Goal: Transaction & Acquisition: Purchase product/service

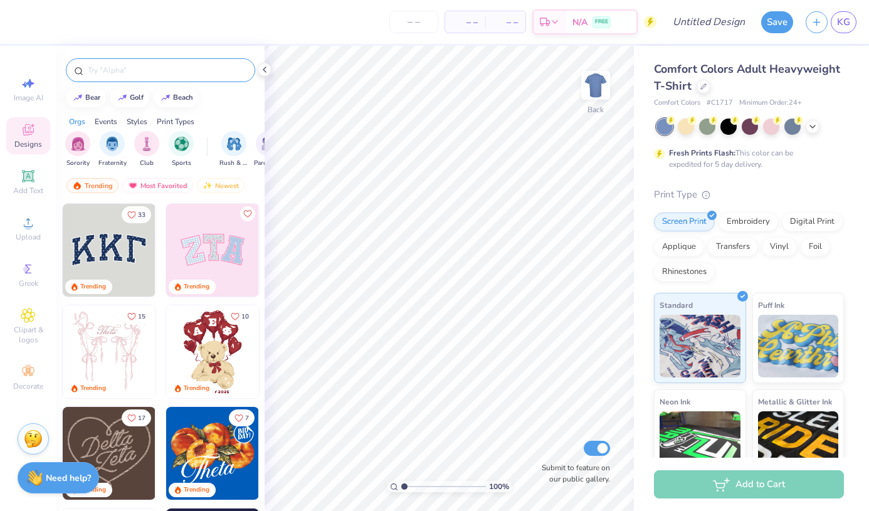
click at [119, 68] on input "text" at bounding box center [167, 70] width 160 height 13
type input "sun"
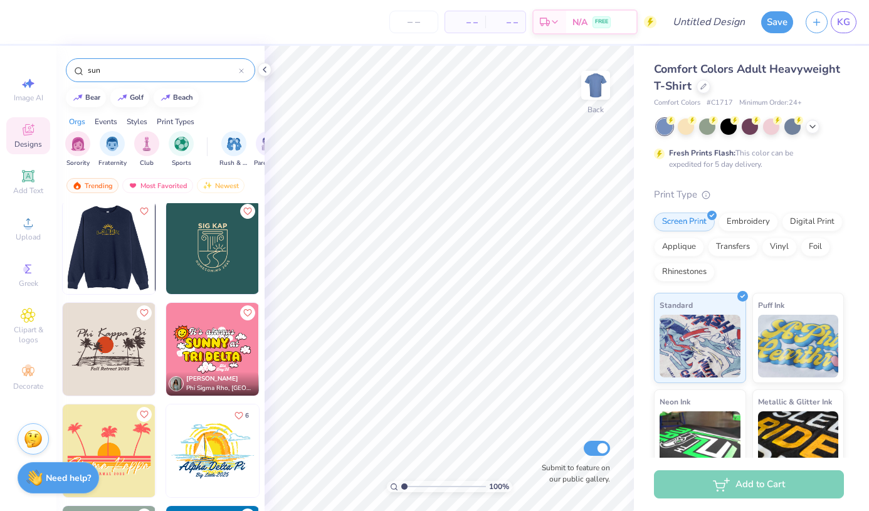
scroll to position [143, 0]
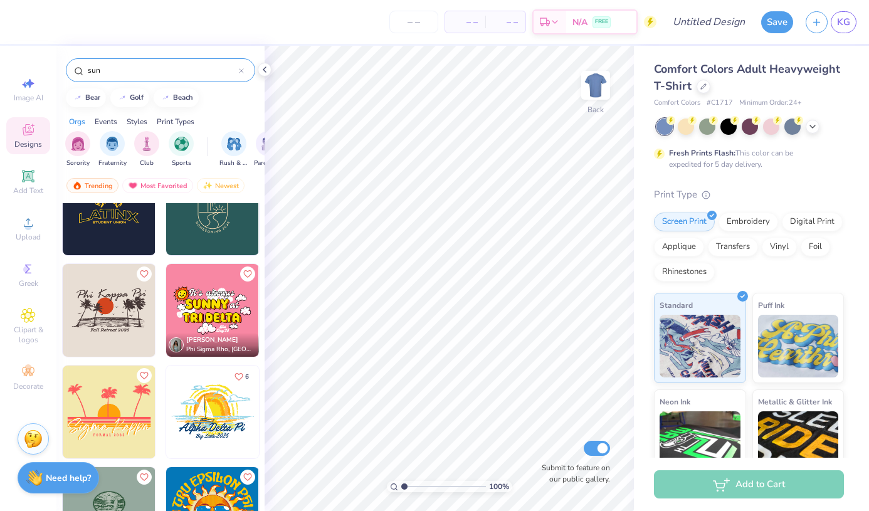
click at [209, 302] on img at bounding box center [212, 310] width 93 height 93
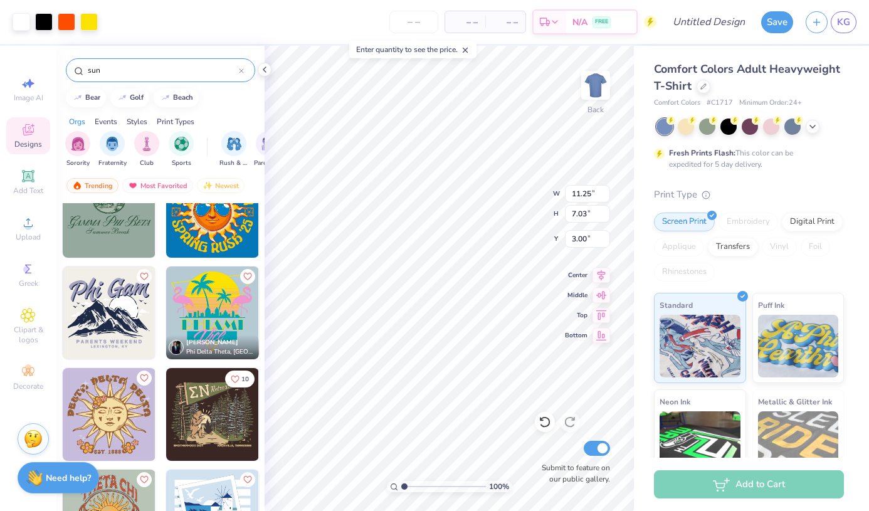
scroll to position [444, 0]
click at [774, 130] on div at bounding box center [771, 125] width 16 height 16
click at [812, 127] on icon at bounding box center [812, 125] width 10 height 10
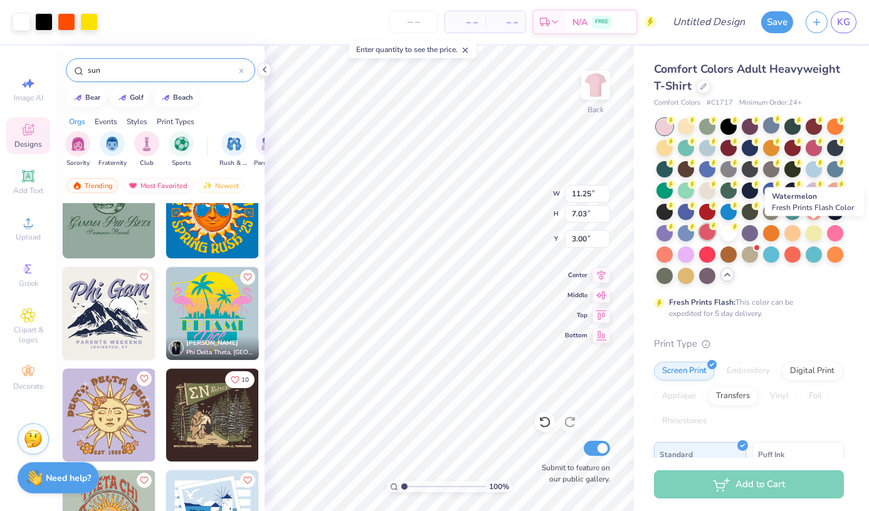
click at [715, 235] on div at bounding box center [707, 232] width 16 height 16
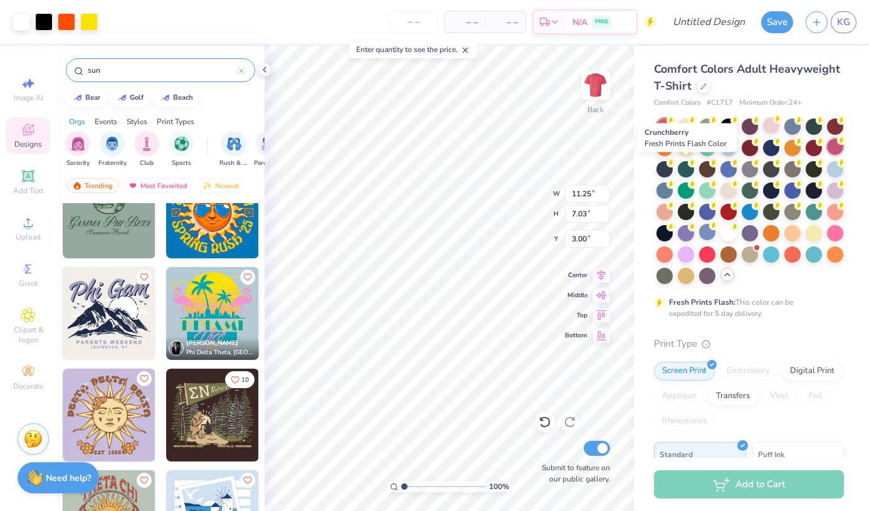
click at [827, 155] on div at bounding box center [835, 147] width 16 height 16
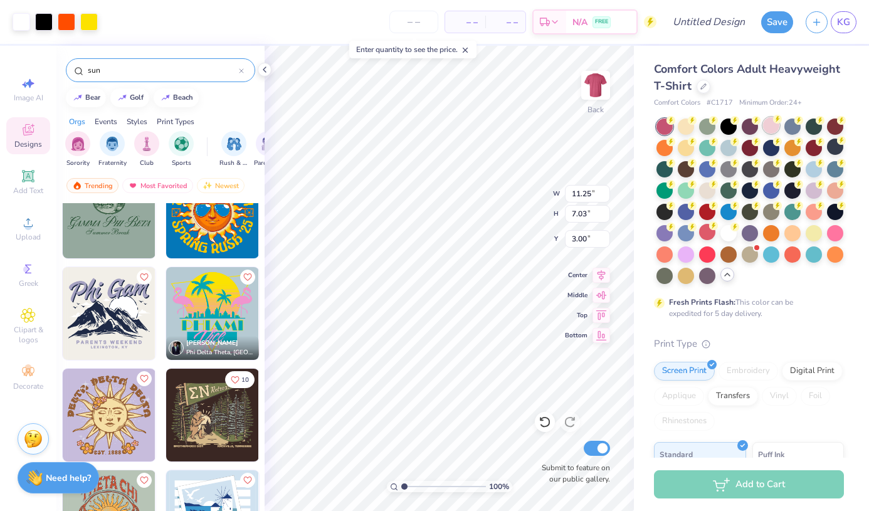
click at [768, 127] on div at bounding box center [771, 125] width 16 height 16
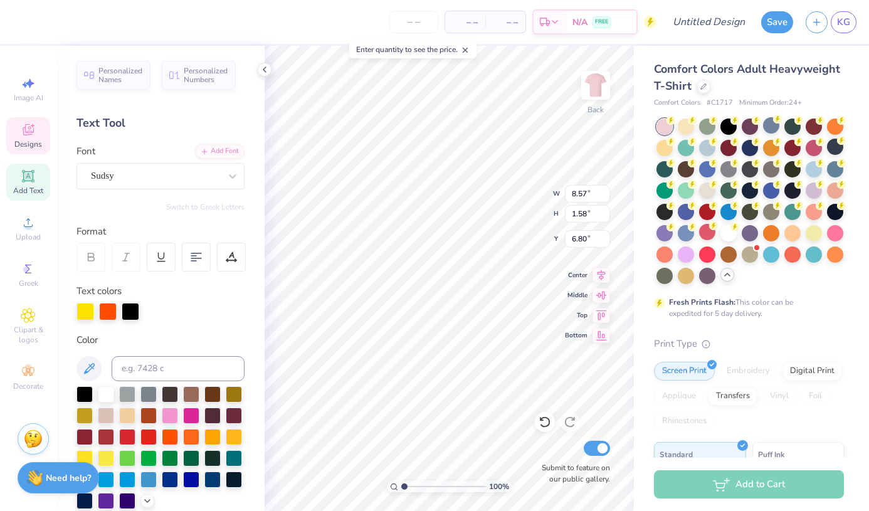
scroll to position [10, 2]
type textarea "T"
type textarea "K"
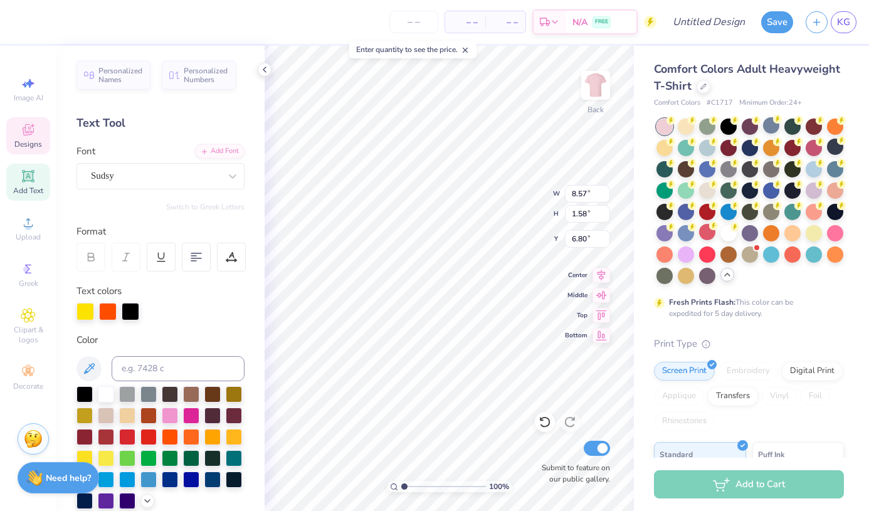
type textarea "G"
type textarea "a"
type textarea "Gamma Delta"
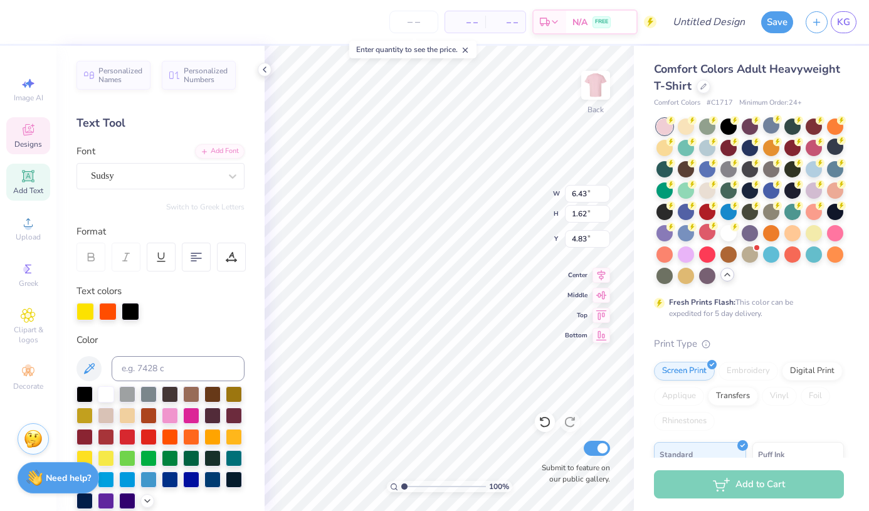
type input "6.43"
type input "1.62"
type input "4.83"
click at [43, 132] on div "Designs" at bounding box center [28, 135] width 44 height 37
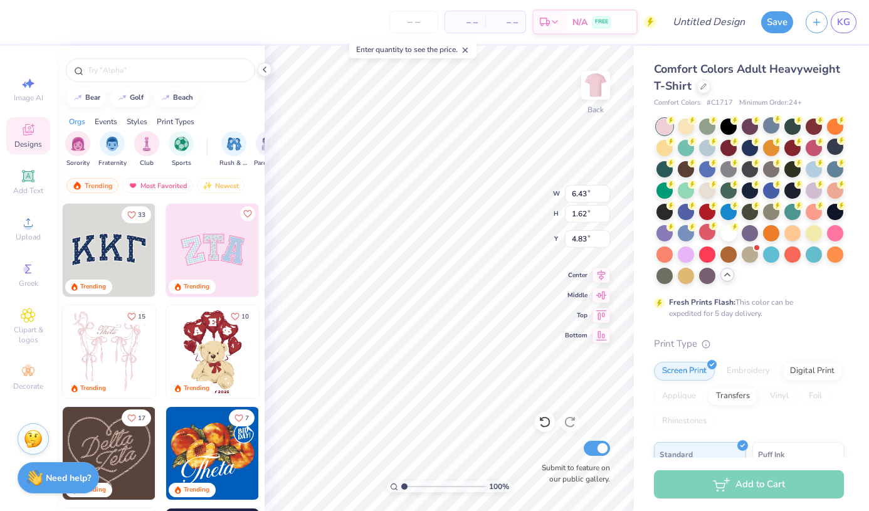
click at [23, 130] on icon at bounding box center [28, 129] width 15 height 15
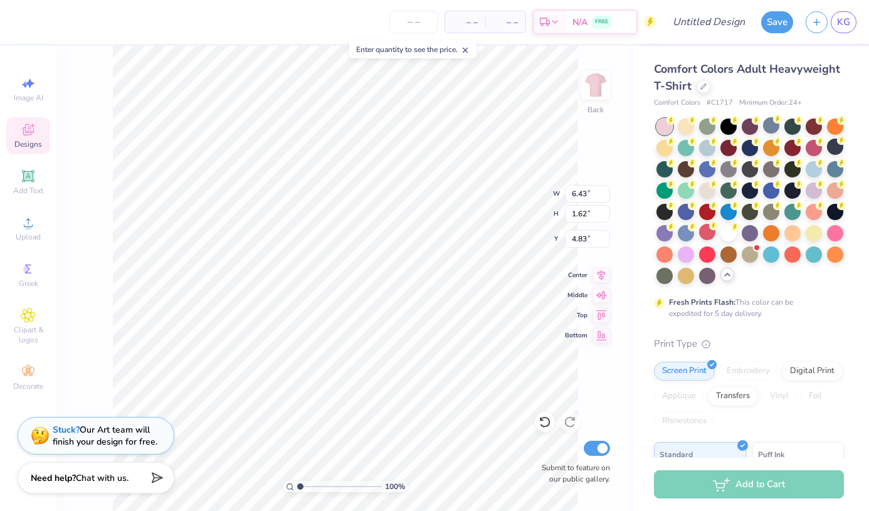
click at [20, 127] on div "Designs" at bounding box center [28, 135] width 44 height 37
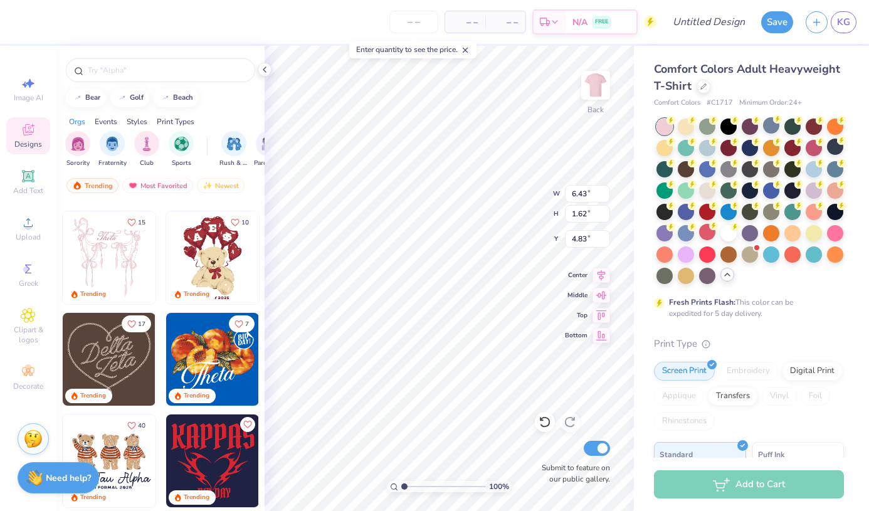
scroll to position [0, 0]
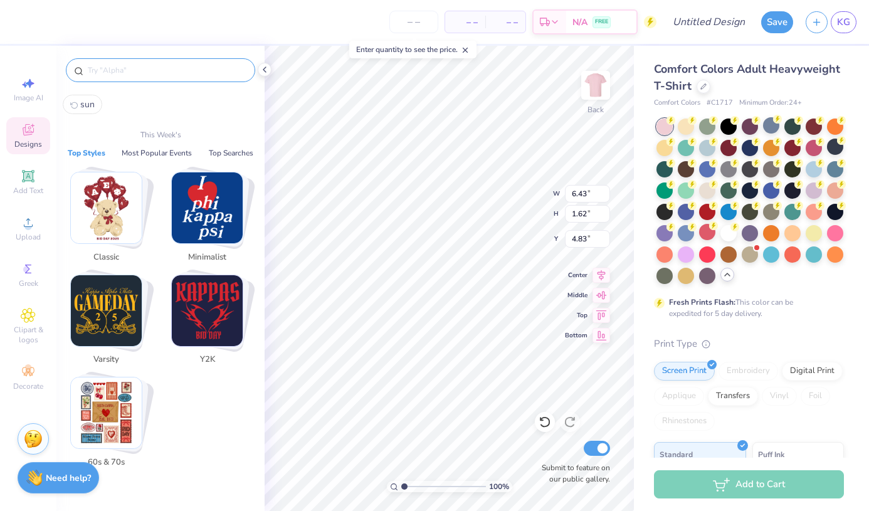
click at [144, 67] on input "text" at bounding box center [167, 70] width 160 height 13
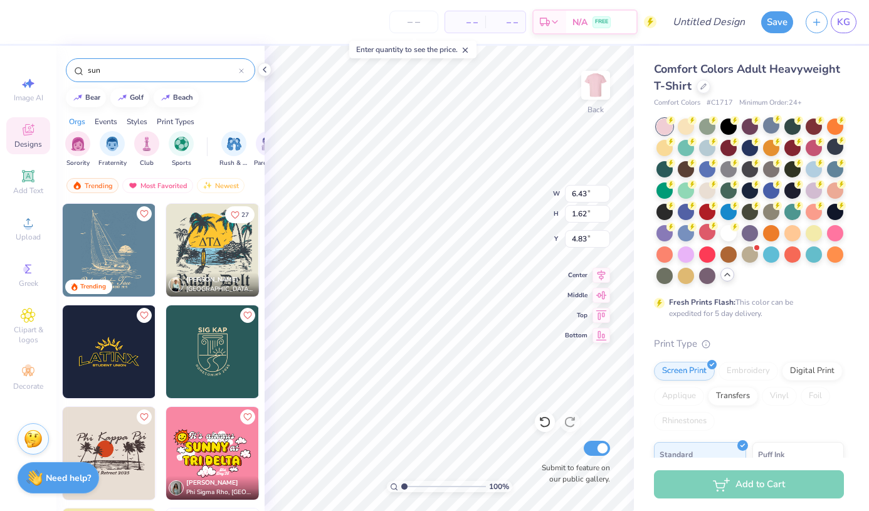
type input "sun"
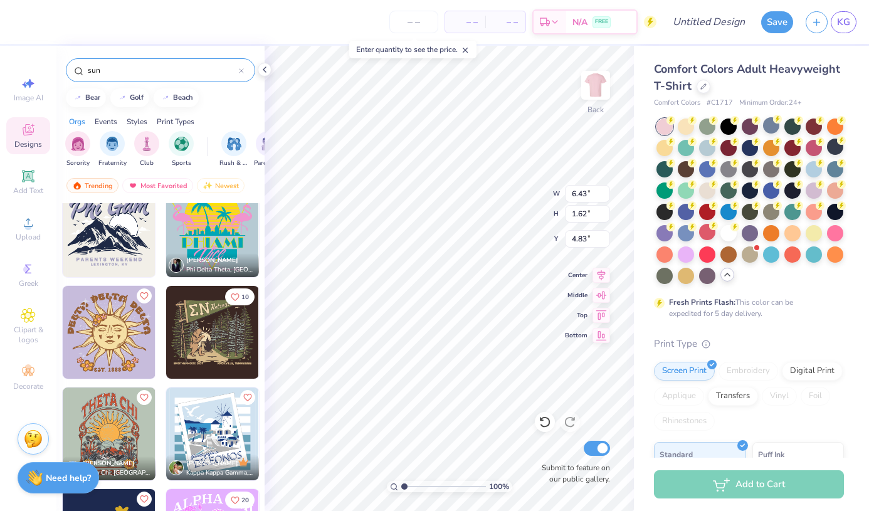
scroll to position [528, 0]
click at [104, 330] on img at bounding box center [109, 331] width 93 height 93
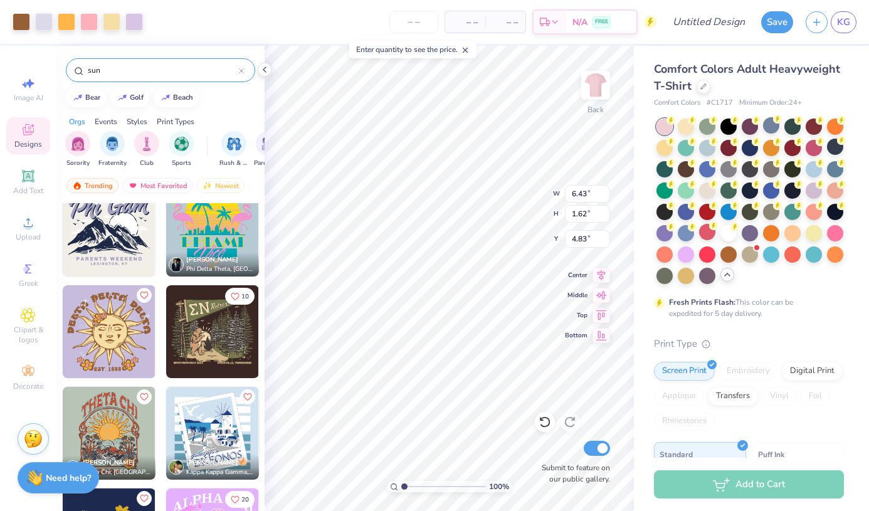
type input "9.73"
type input "9.21"
type input "3.00"
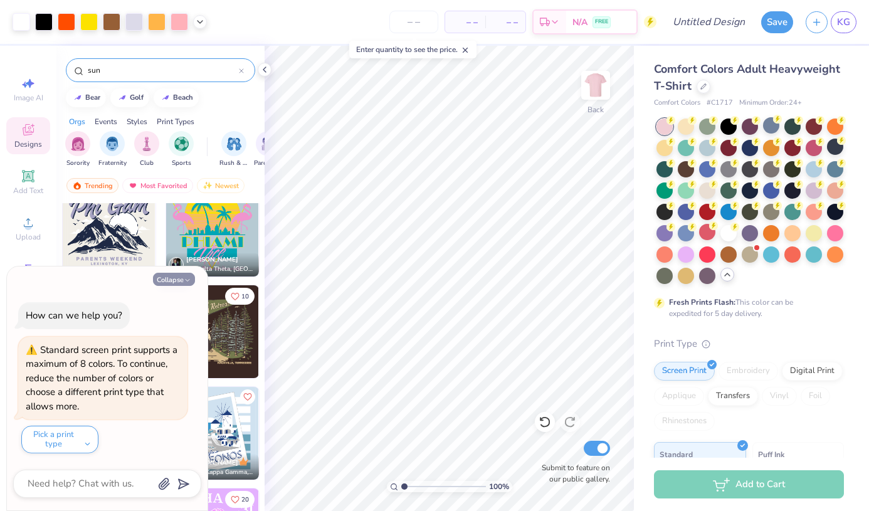
click at [173, 278] on button "Collapse" at bounding box center [174, 279] width 42 height 13
type textarea "x"
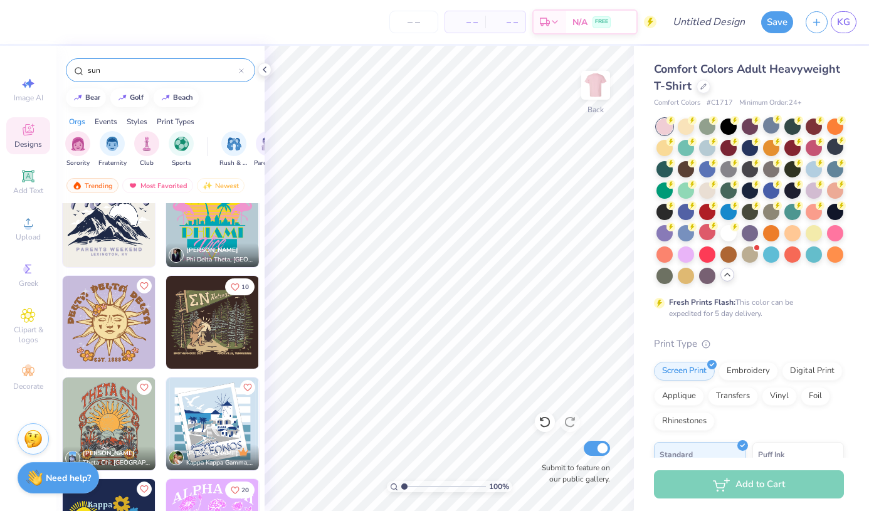
scroll to position [537, 0]
click at [83, 319] on img at bounding box center [109, 322] width 93 height 93
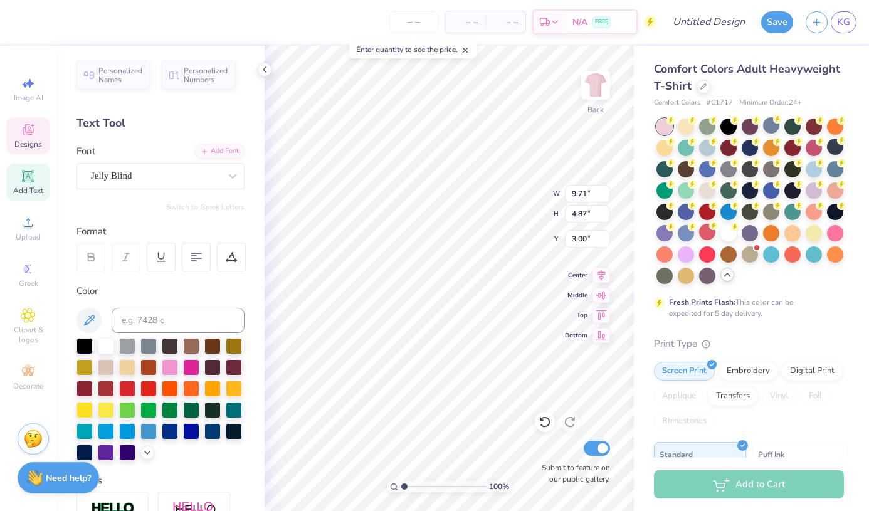
scroll to position [10, 4]
type textarea "D"
type textarea "Kapa Gamma Delta"
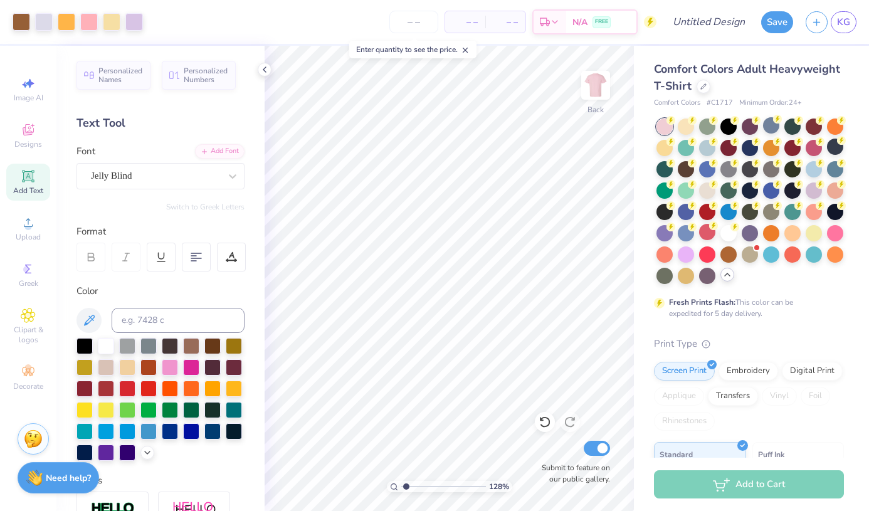
type input "1.28678392898215"
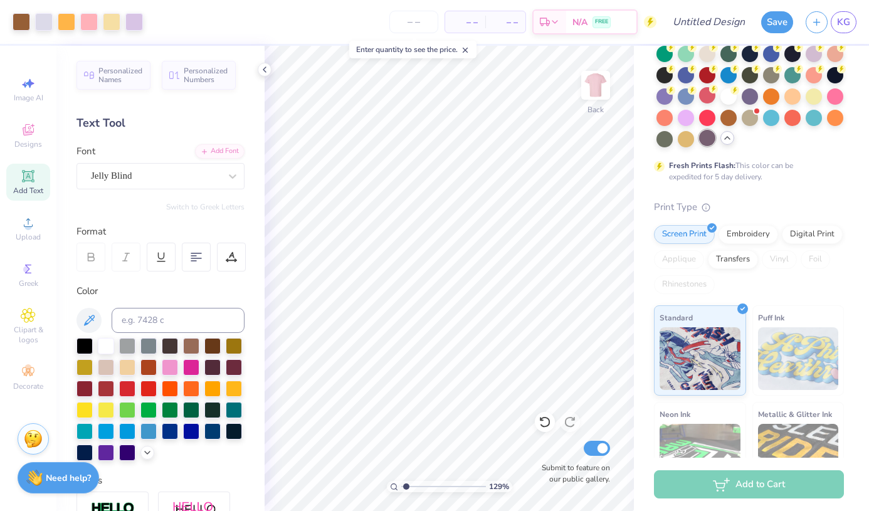
scroll to position [289, 0]
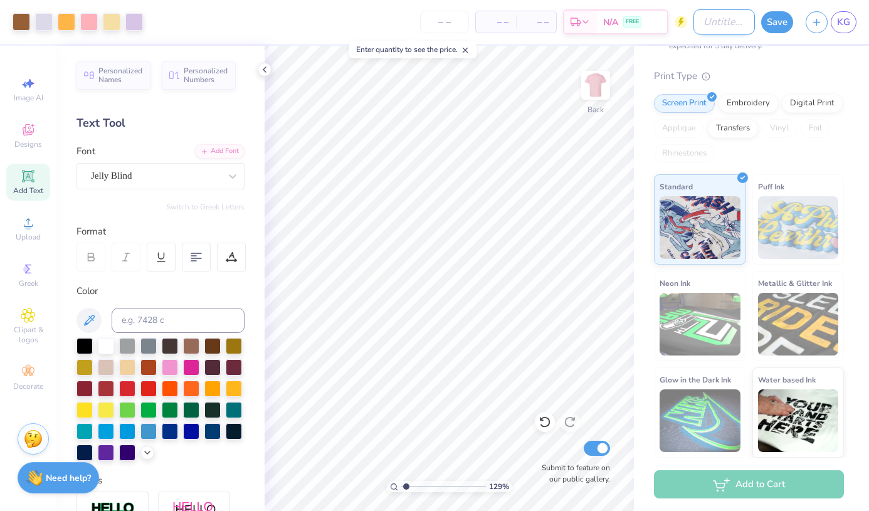
click at [719, 23] on input "Design Title" at bounding box center [723, 21] width 61 height 25
type input "i"
type input "1.28678392898215"
type input "id"
type input "1.28678392898215"
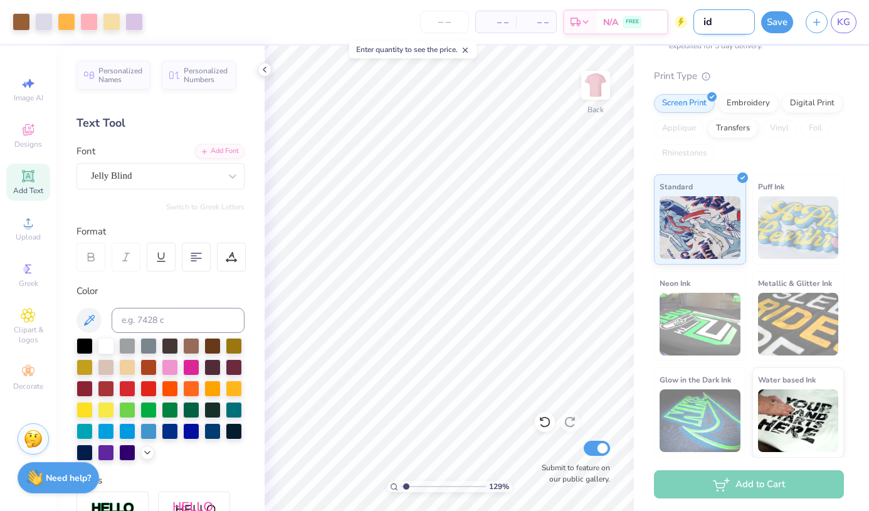
type input "ide"
type input "1.28678392898215"
type input "idea"
type input "1.28678392898215"
type input "idea1"
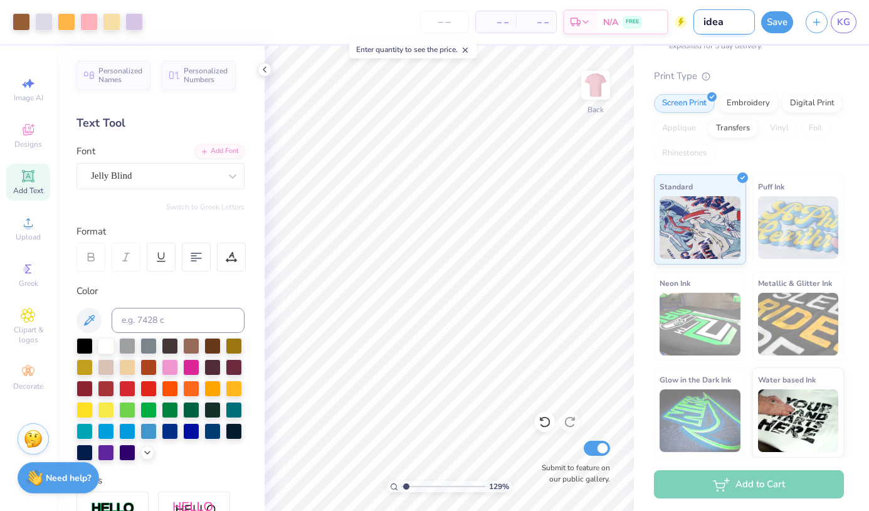
type input "1.28678392898215"
type input "idea1"
click at [778, 23] on button "Save" at bounding box center [777, 20] width 32 height 22
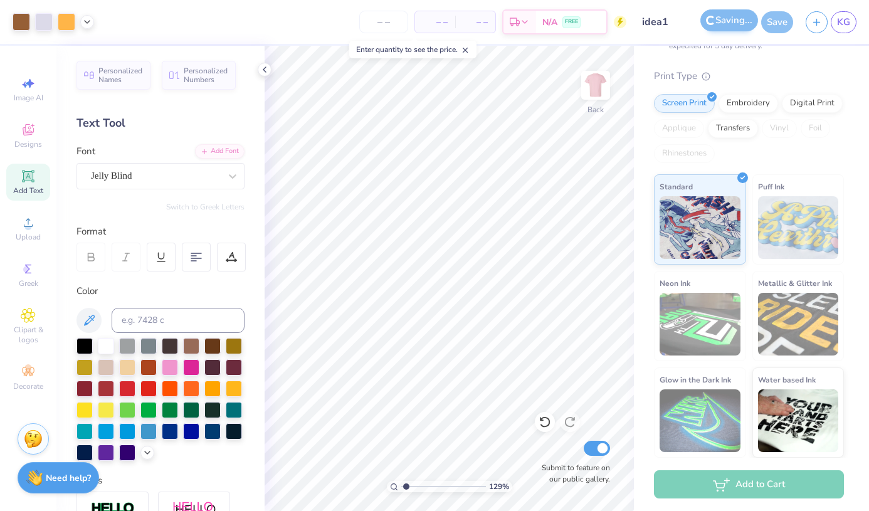
scroll to position [310, 0]
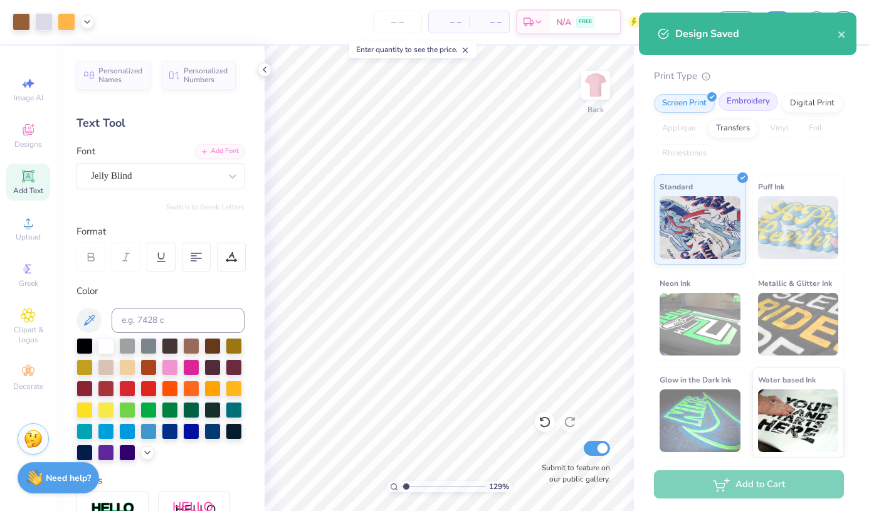
click at [748, 107] on div "Embroidery" at bounding box center [748, 101] width 60 height 19
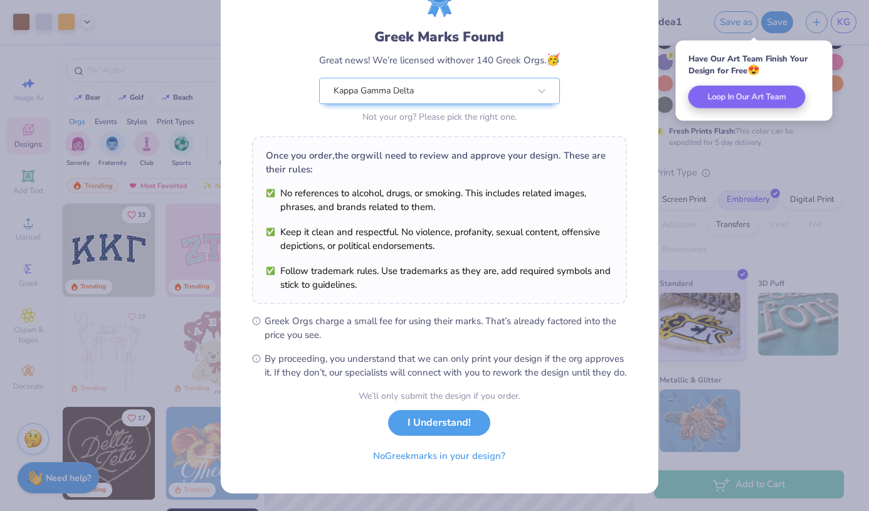
scroll to position [73, 0]
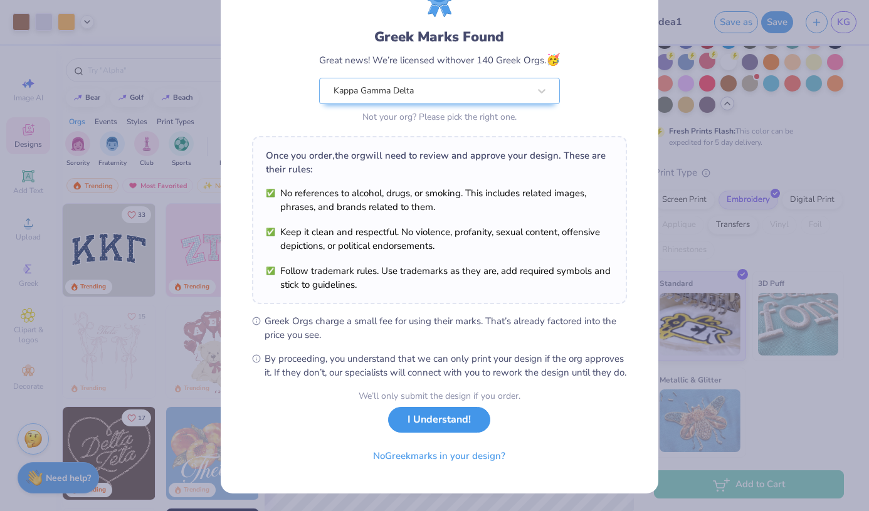
click at [438, 414] on button "I Understand!" at bounding box center [439, 420] width 102 height 26
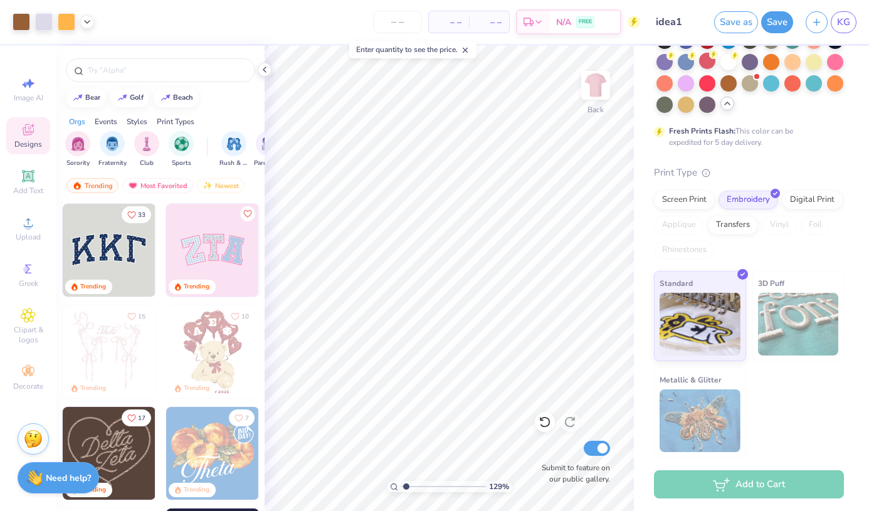
scroll to position [0, 0]
click at [787, 487] on div "Add to Cart" at bounding box center [749, 484] width 190 height 28
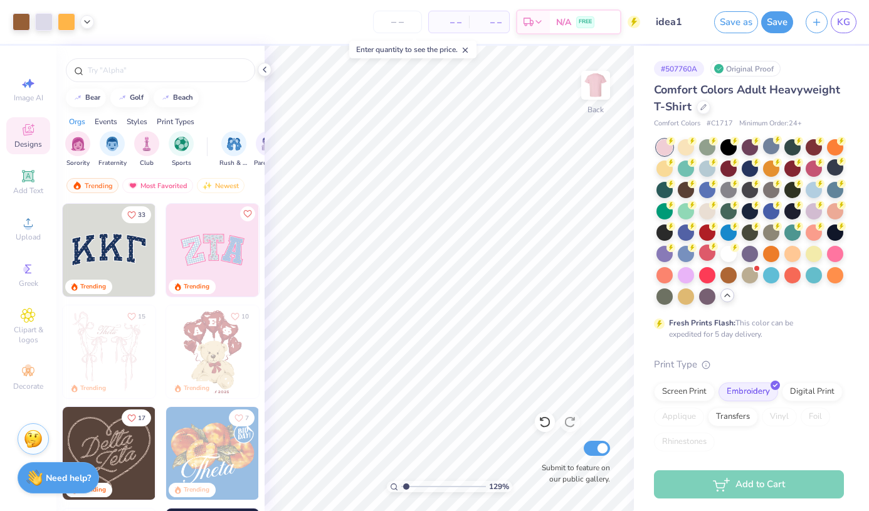
click at [680, 401] on div "Screen Print" at bounding box center [684, 391] width 61 height 19
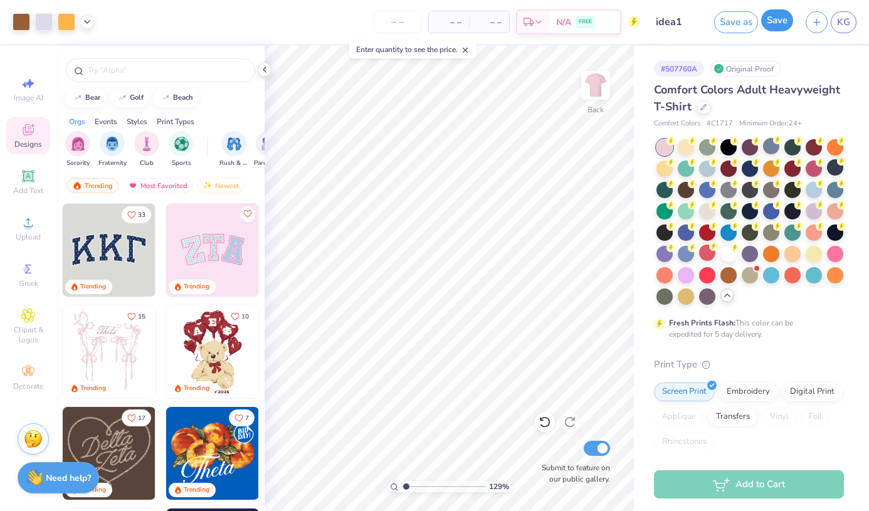
click at [778, 22] on button "Save" at bounding box center [777, 20] width 32 height 22
type input "1.28678392898215"
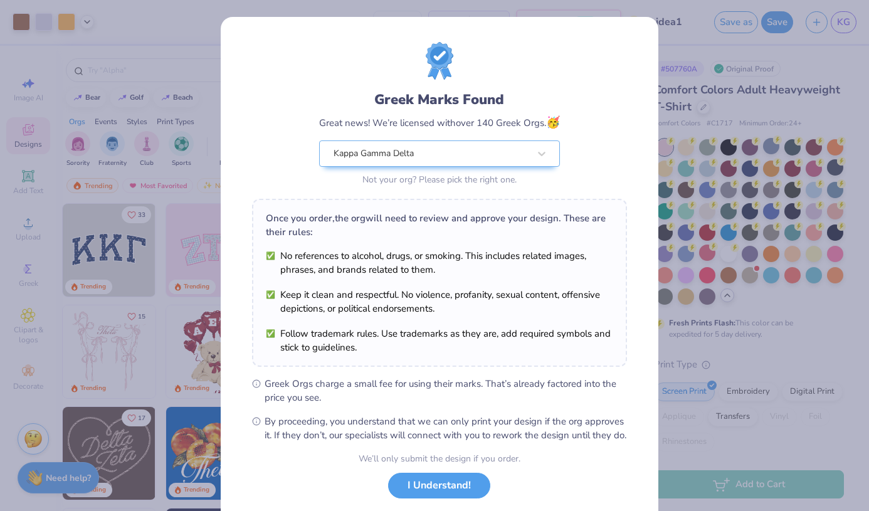
scroll to position [76, 0]
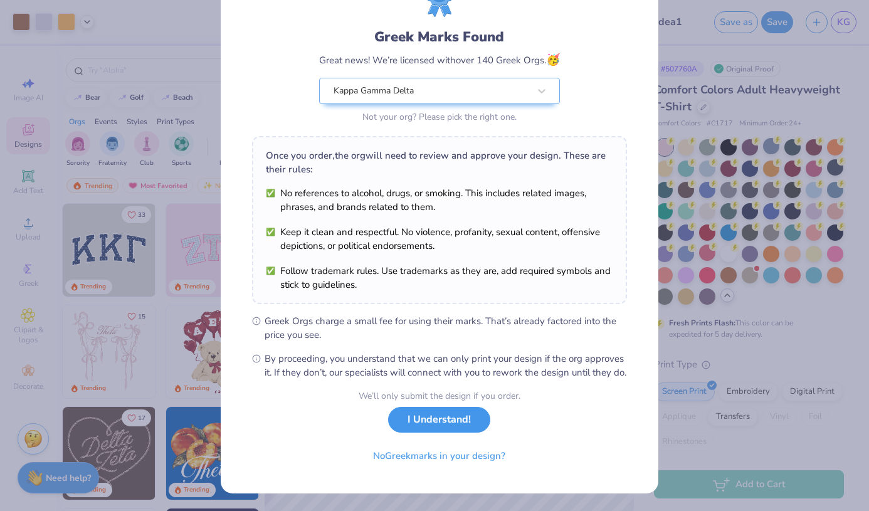
click at [442, 419] on button "I Understand!" at bounding box center [439, 420] width 102 height 26
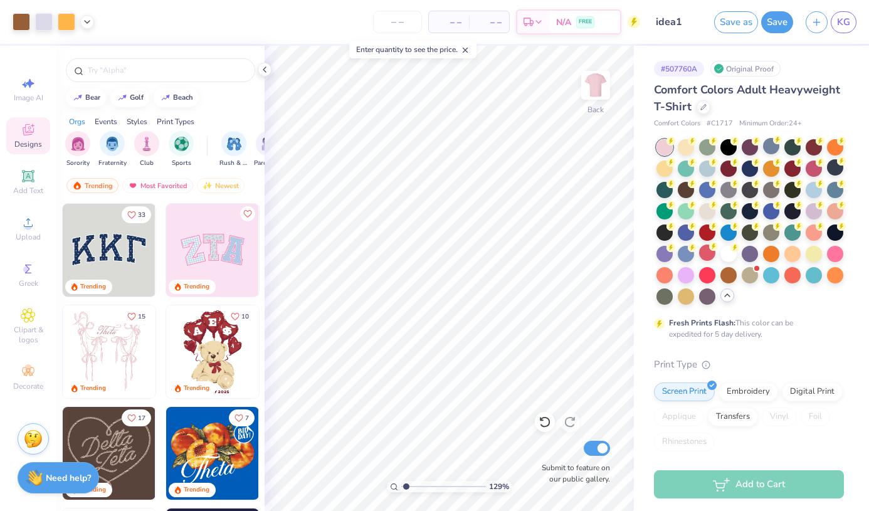
scroll to position [0, 0]
click at [846, 24] on span "KG" at bounding box center [843, 22] width 13 height 14
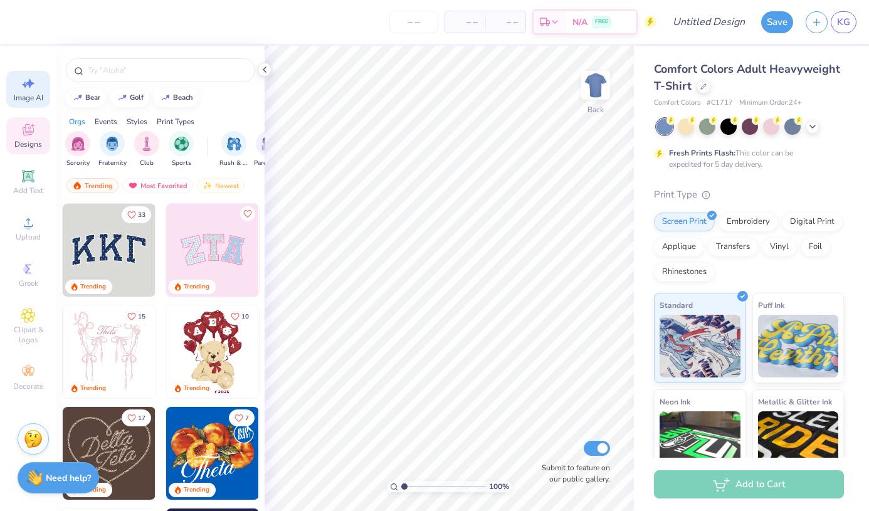
click at [31, 90] on icon at bounding box center [28, 83] width 15 height 15
select select "4"
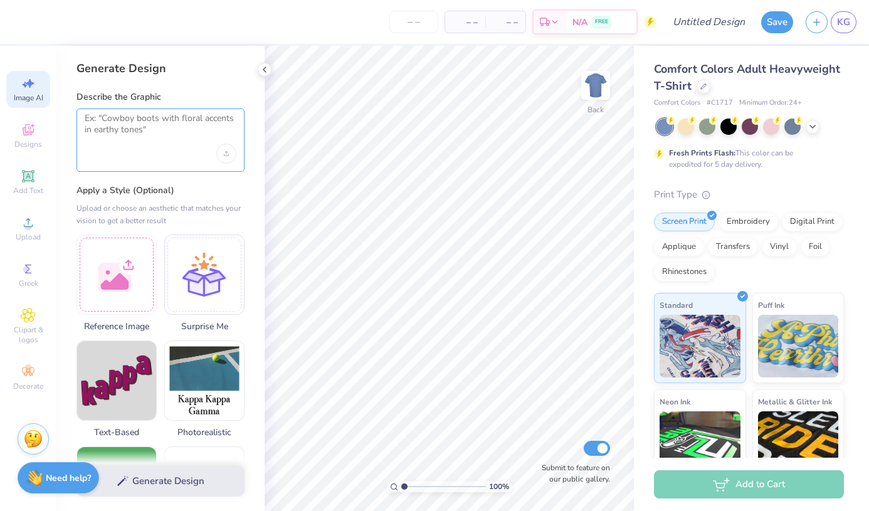
click at [118, 139] on textarea at bounding box center [161, 128] width 152 height 31
paste textarea "Rush KGD – The Best ‘Rx’ for Sisterhood"
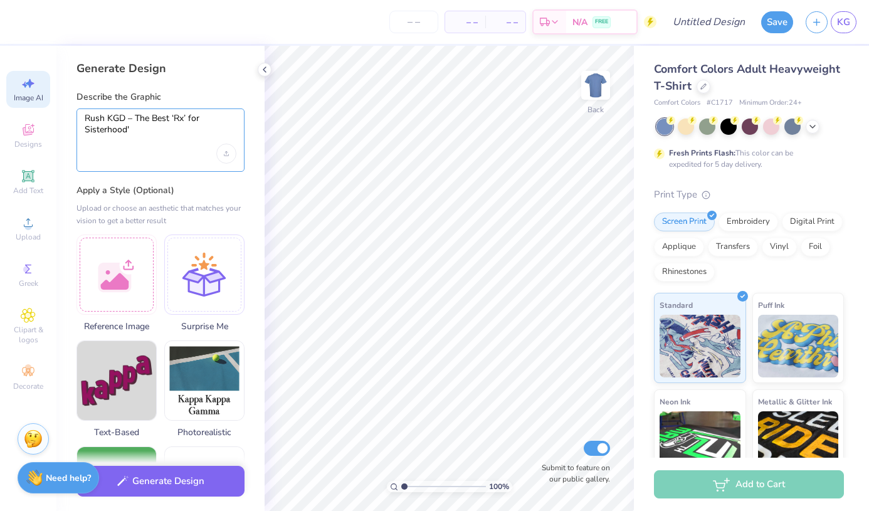
click at [85, 118] on textarea "Rush KGD – The Best ‘Rx’ for Sisterhood'" at bounding box center [161, 128] width 152 height 31
click at [85, 118] on textarea "'"Rush KGD – The Best ‘Rx’ for Sisterhood"" at bounding box center [161, 128] width 152 height 31
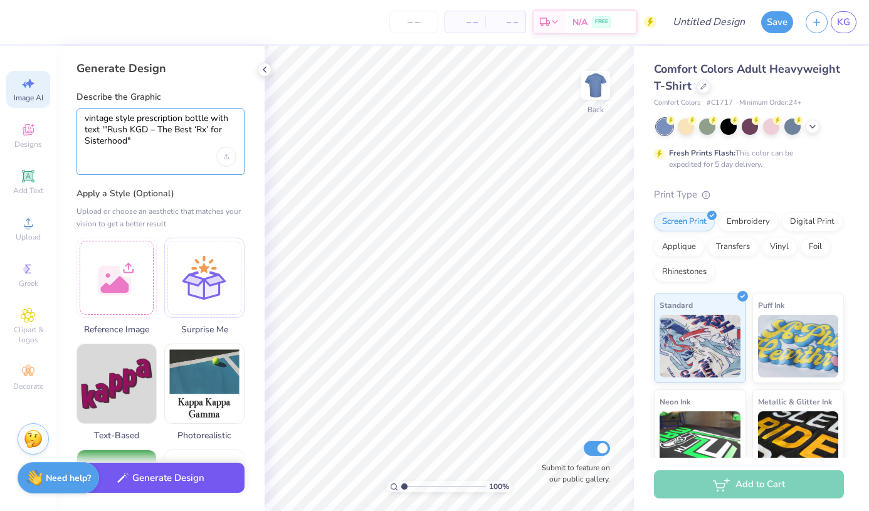
type textarea "vintage style prescription bottle with text '"Rush KGD – The Best ‘Rx’ for Sist…"
click at [185, 482] on button "Generate Design" at bounding box center [160, 478] width 168 height 31
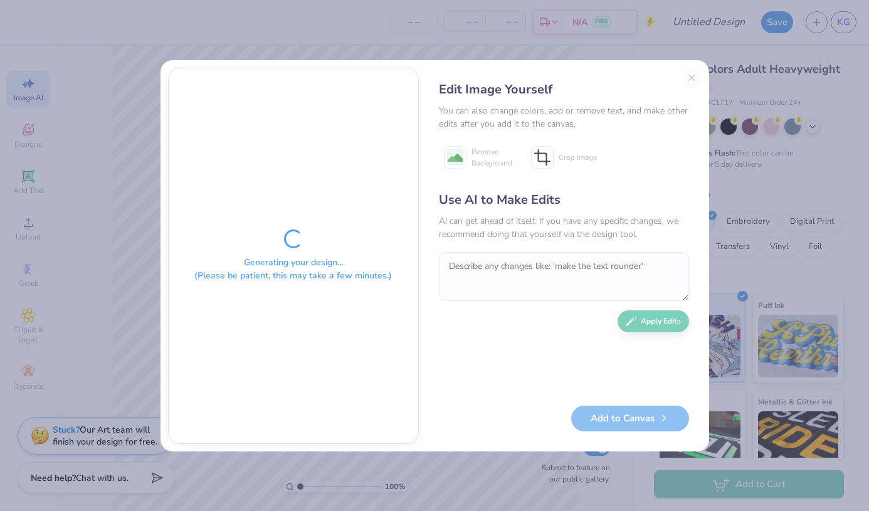
click at [185, 482] on div "Generating your design... (Please be patient, this may take a few minutes.) Edi…" at bounding box center [434, 255] width 869 height 511
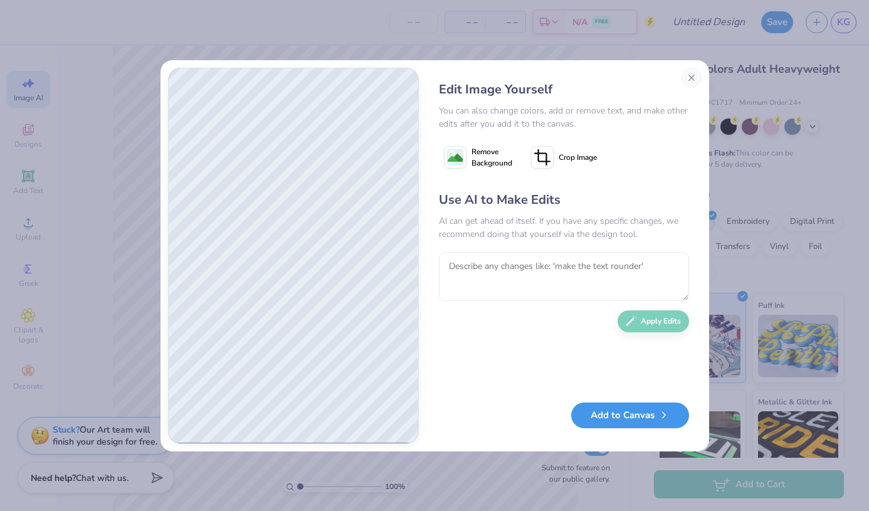
click at [625, 418] on button "Add to Canvas" at bounding box center [630, 415] width 118 height 26
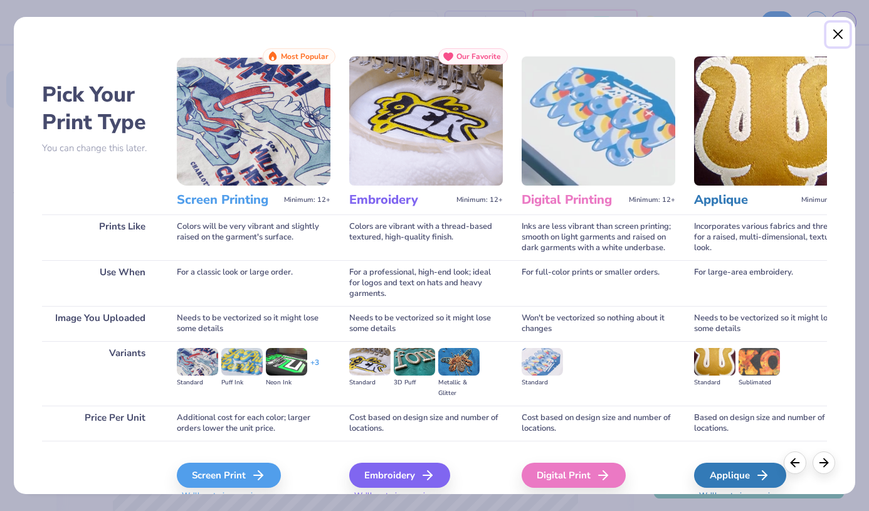
click at [840, 34] on button "Close" at bounding box center [838, 35] width 24 height 24
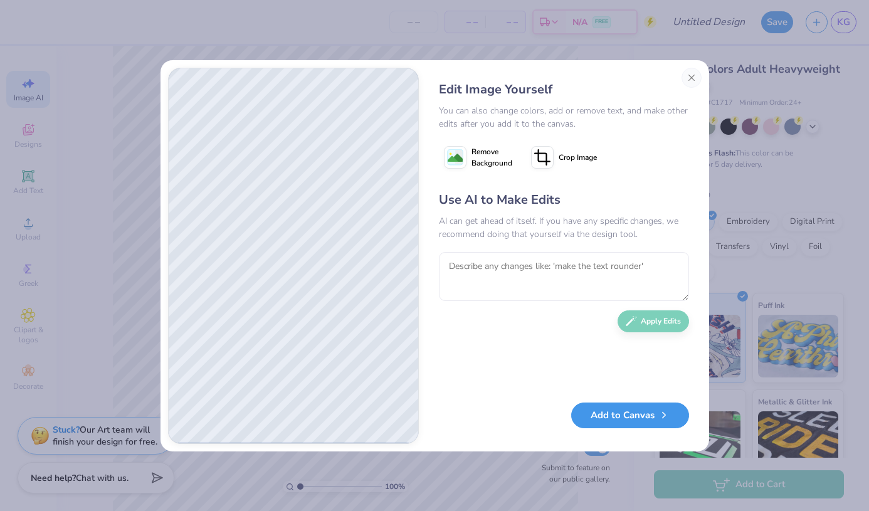
click at [625, 419] on button "Add to Canvas" at bounding box center [630, 415] width 118 height 26
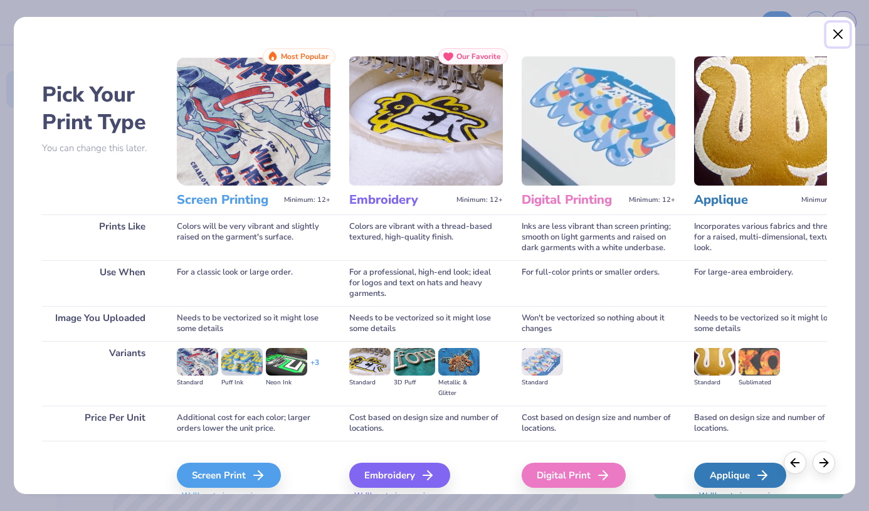
click at [838, 32] on button "Close" at bounding box center [838, 35] width 24 height 24
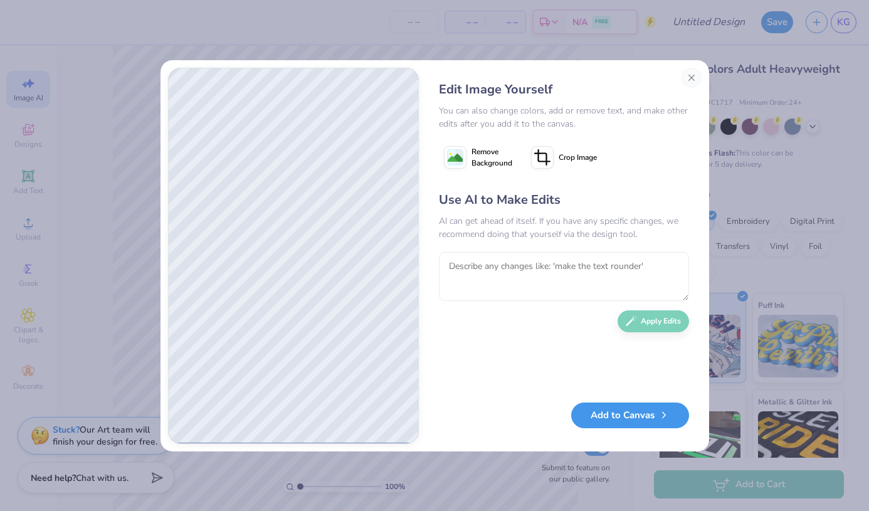
click at [647, 420] on button "Add to Canvas" at bounding box center [630, 415] width 118 height 26
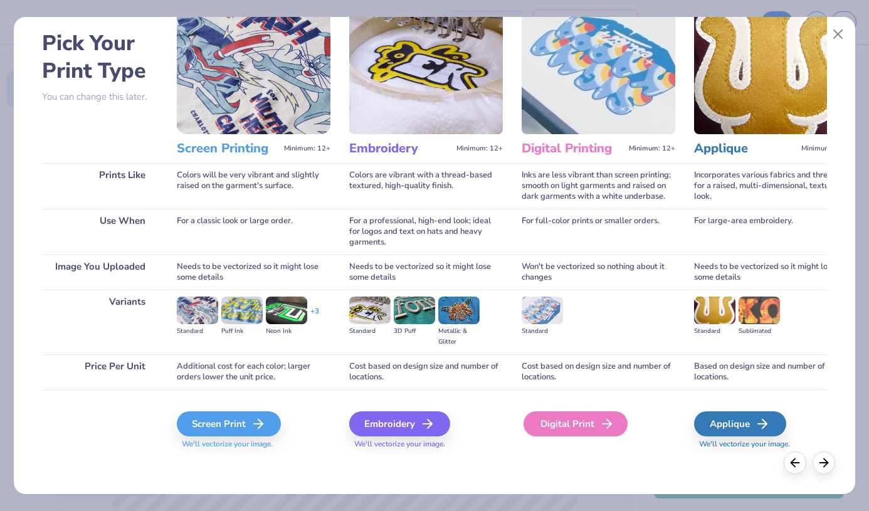
click at [587, 423] on div "Digital Print" at bounding box center [575, 423] width 104 height 25
